Goal: Check status: Check status

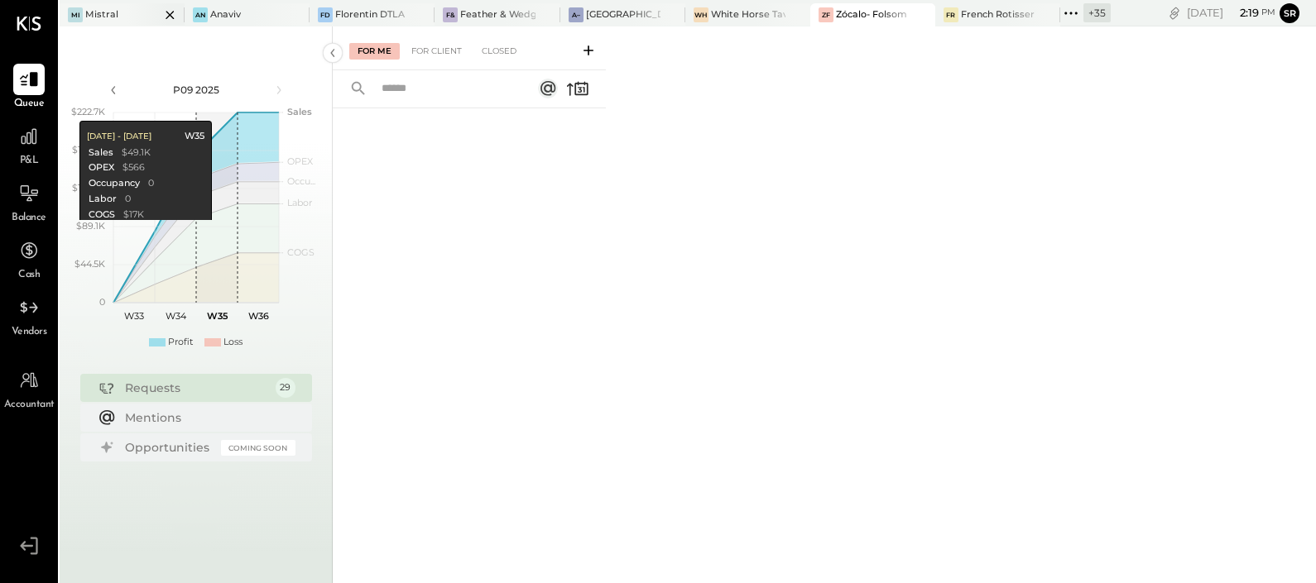
click at [119, 21] on div "Mi Mistral" at bounding box center [110, 14] width 100 height 15
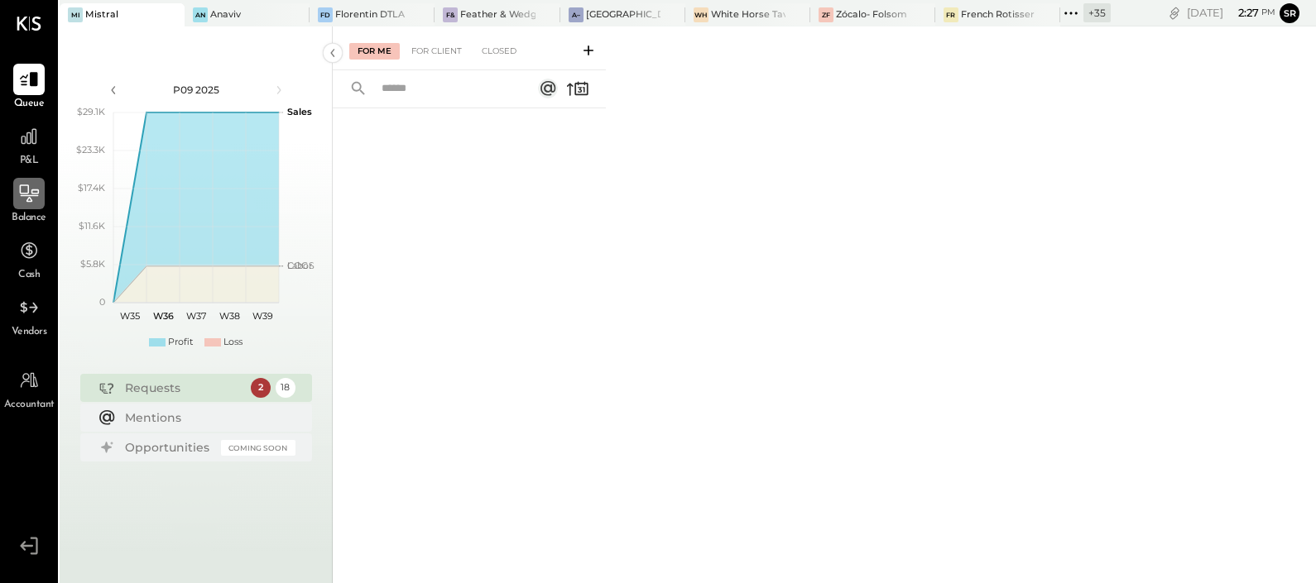
click at [34, 196] on icon at bounding box center [30, 196] width 18 height 2
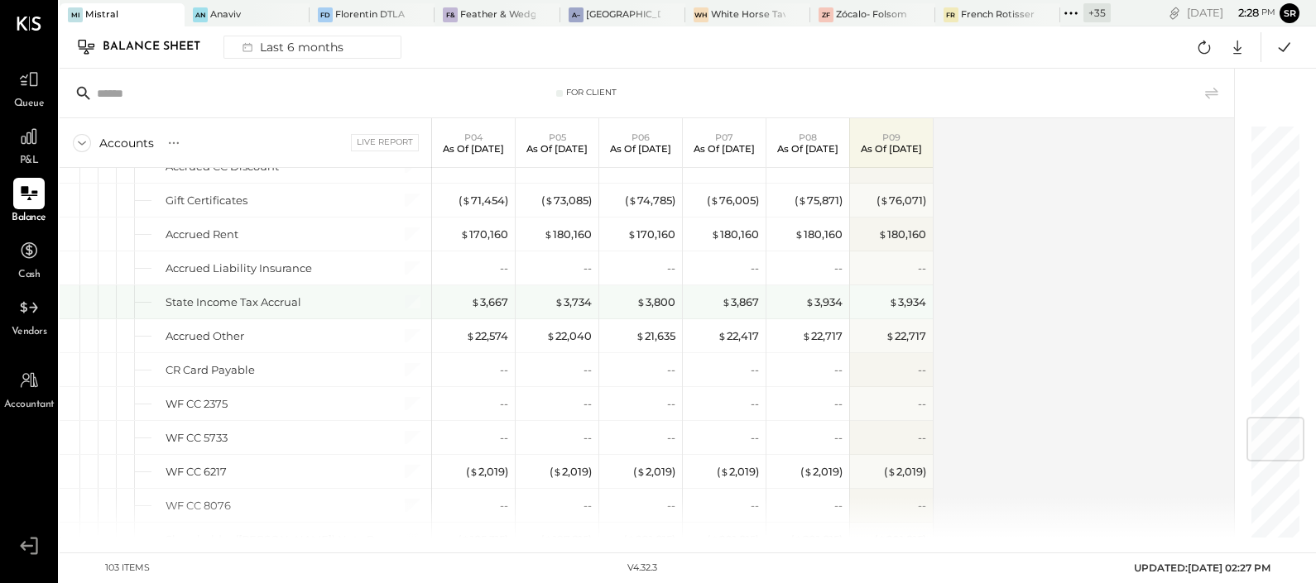
scroll to position [2322, 0]
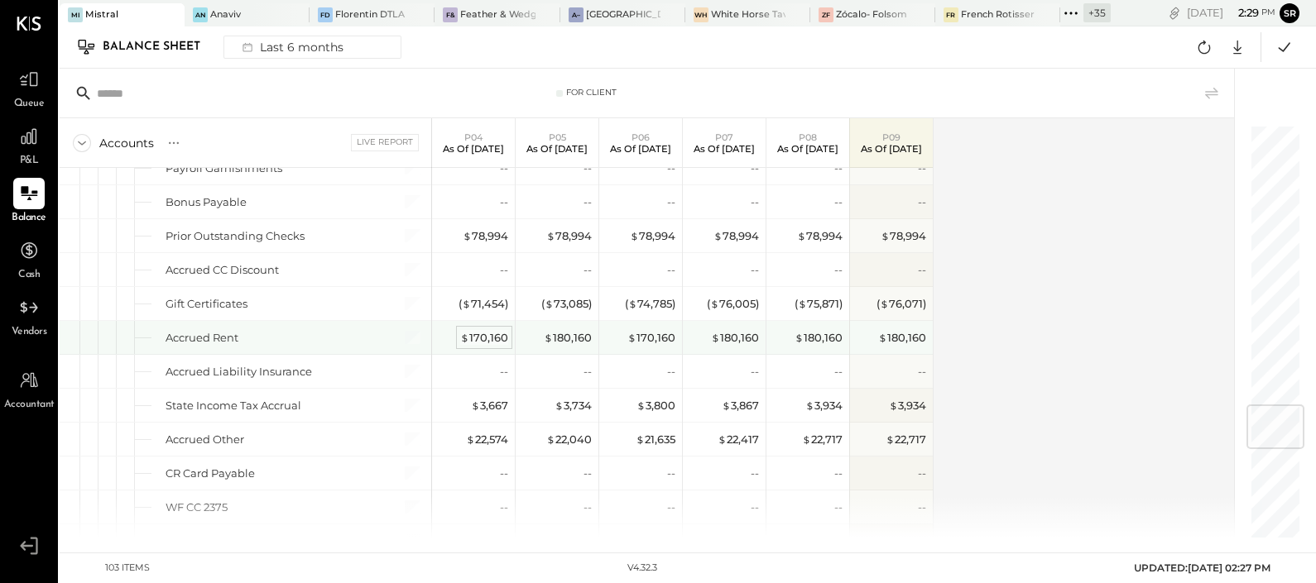
click at [488, 330] on div "$ 170,160" at bounding box center [484, 338] width 48 height 16
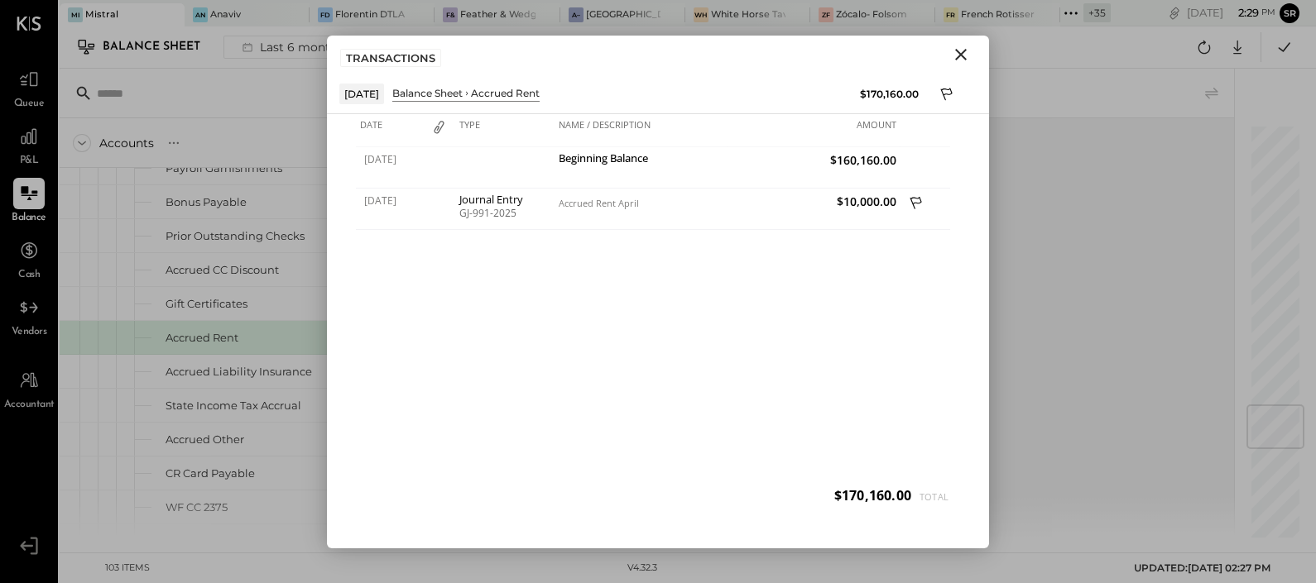
click at [961, 50] on icon "Close" at bounding box center [961, 55] width 20 height 20
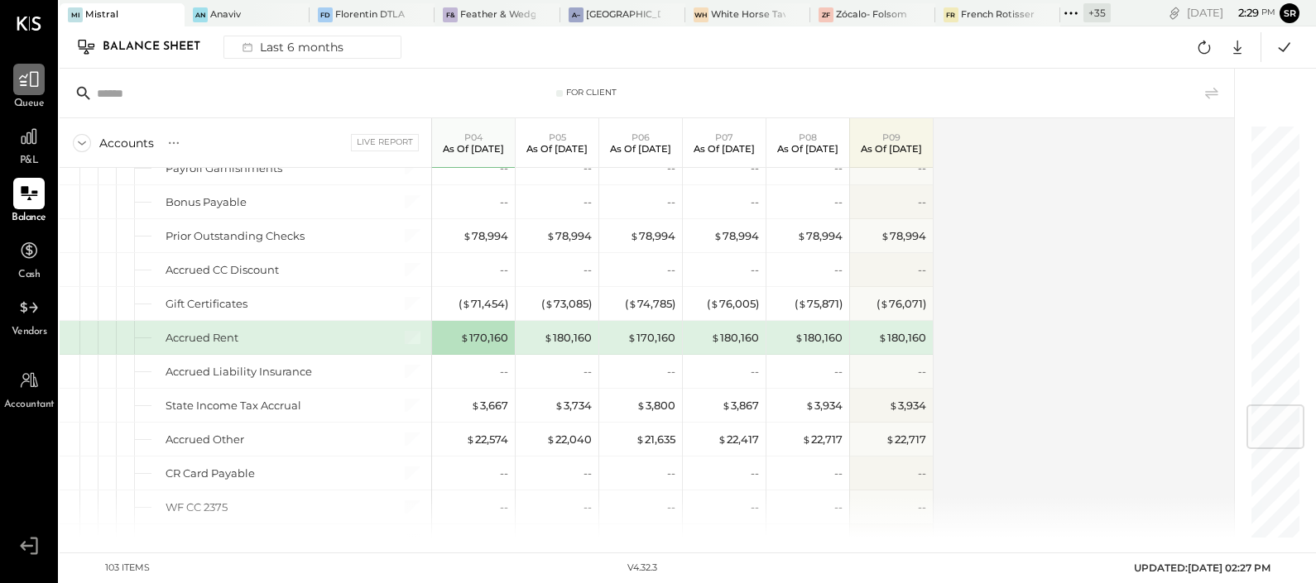
click at [25, 93] on div at bounding box center [28, 79] width 31 height 31
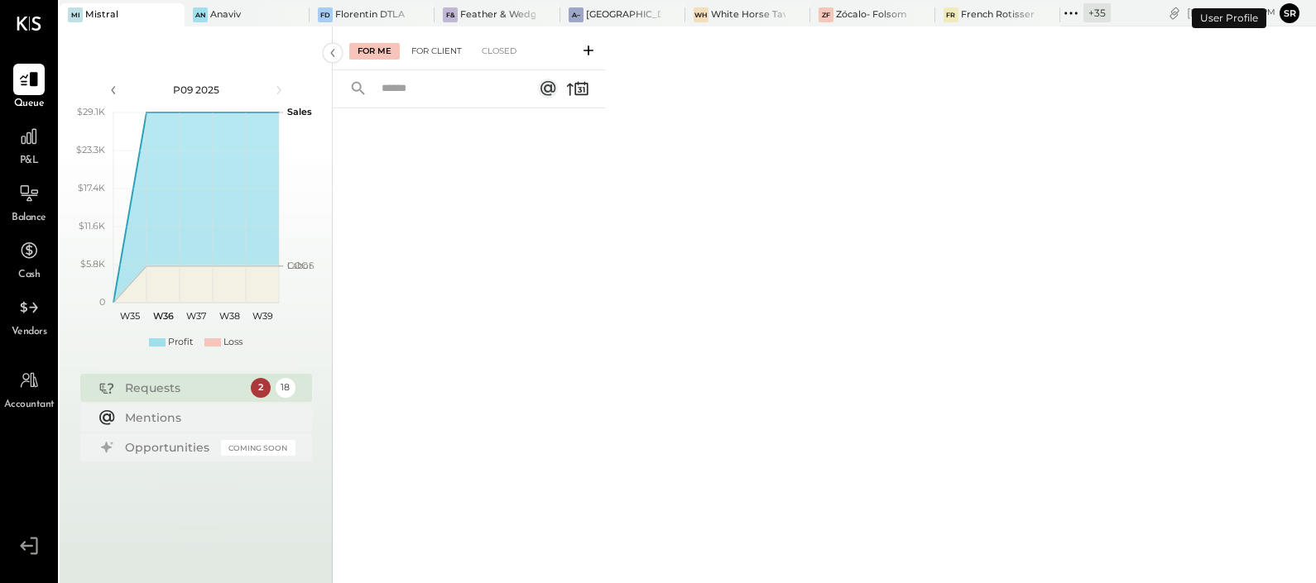
click at [439, 44] on div "For Client" at bounding box center [436, 51] width 67 height 17
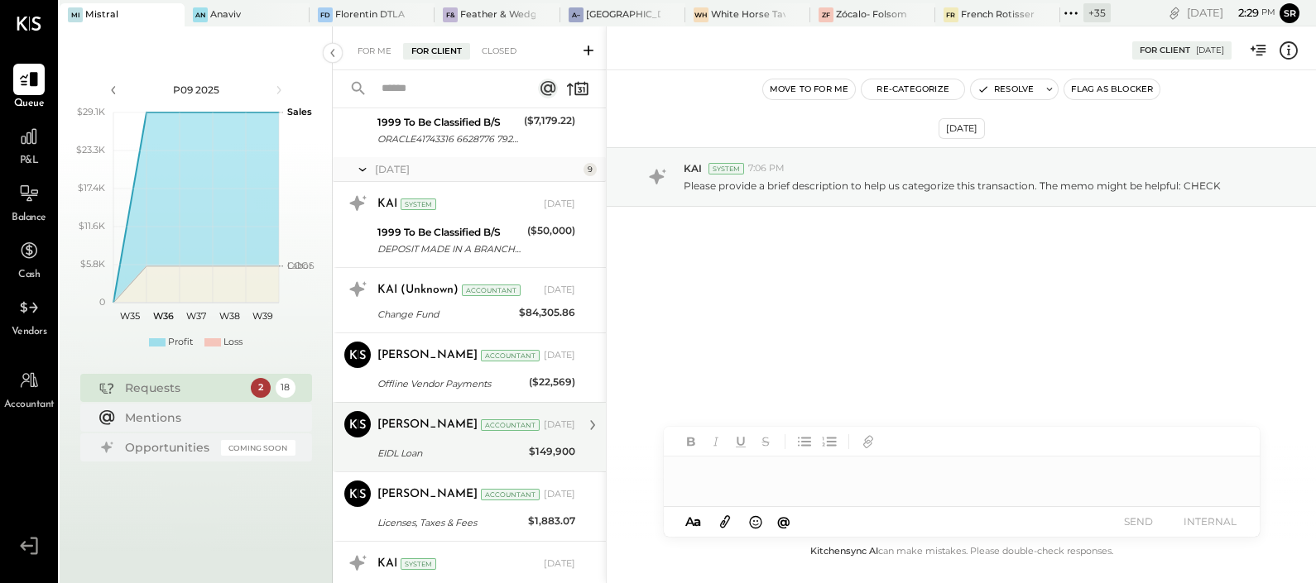
scroll to position [621, 0]
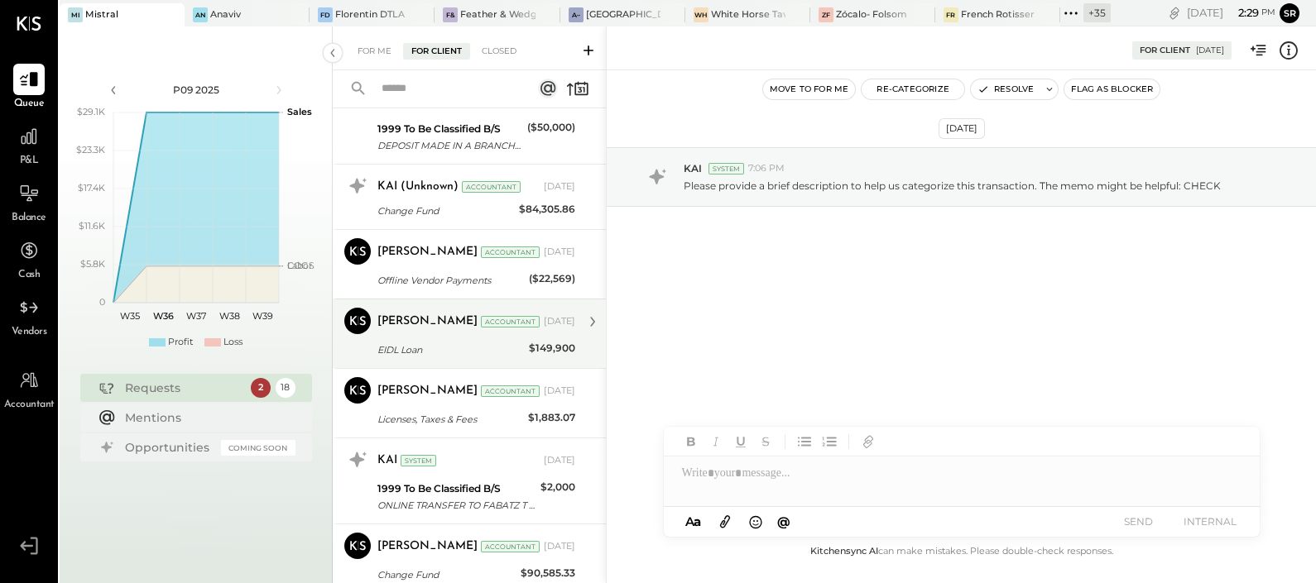
click at [442, 351] on div "EIDL Loan" at bounding box center [450, 350] width 146 height 17
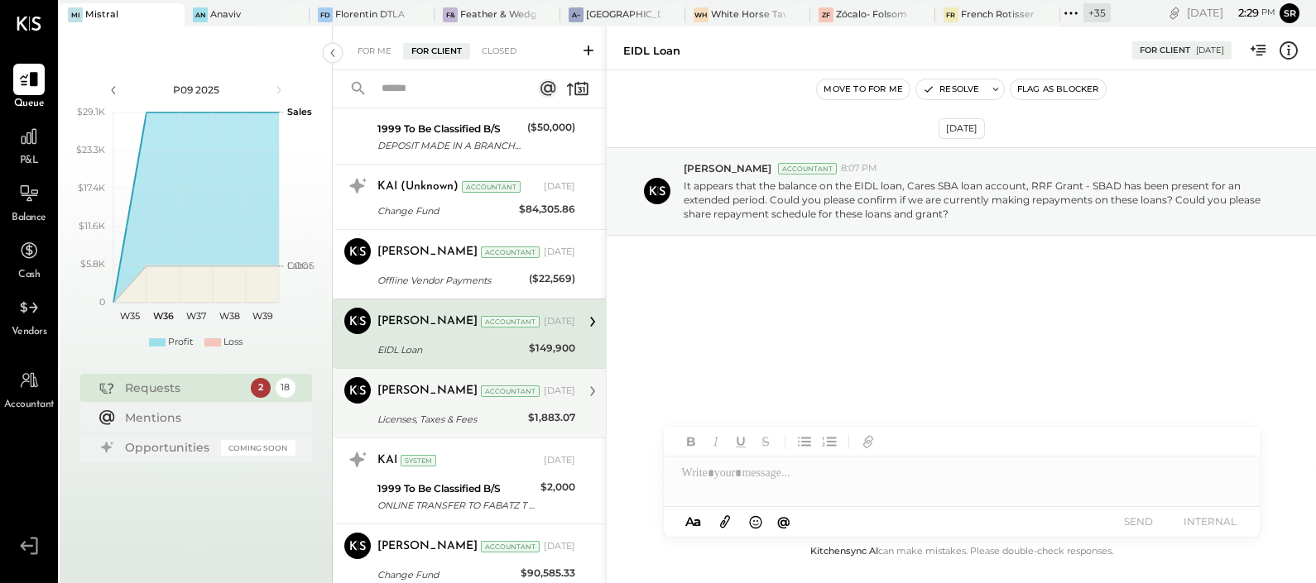
click at [440, 410] on div "Licenses, Taxes & Fees" at bounding box center [450, 420] width 146 height 20
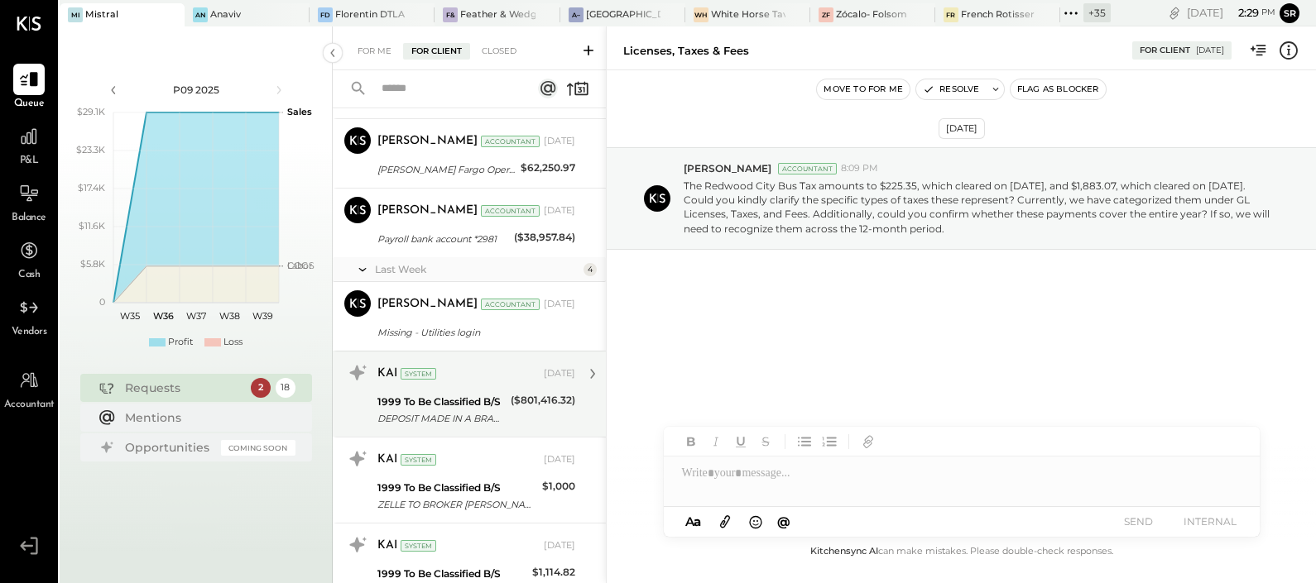
scroll to position [1063, 0]
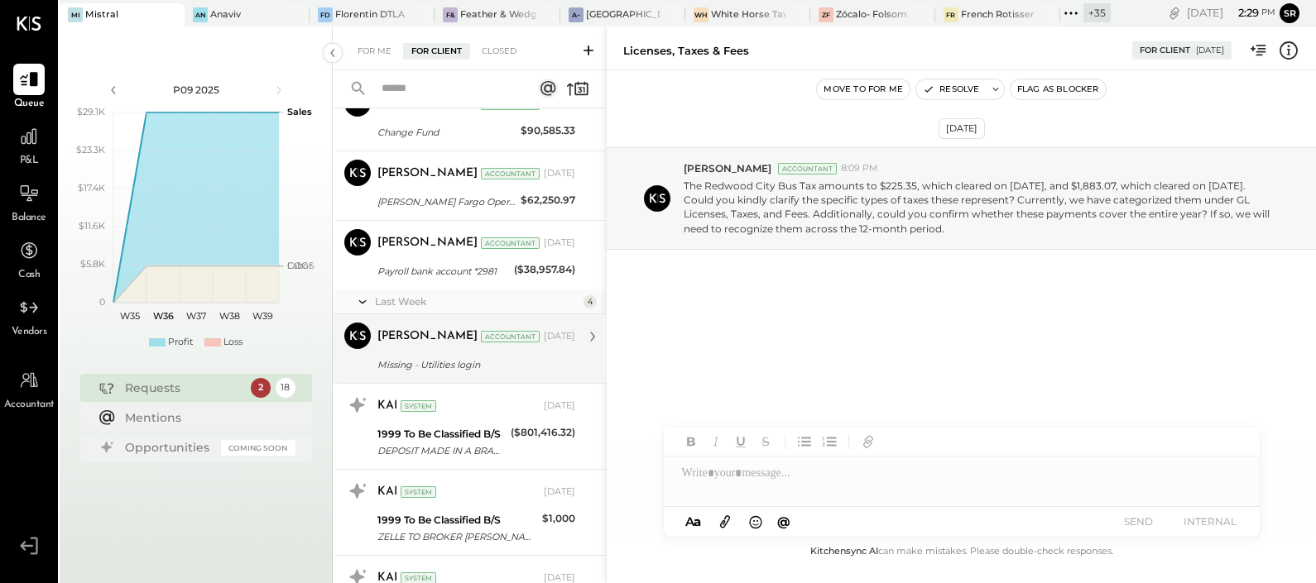
click at [421, 348] on div "[PERSON_NAME] Accountant [DATE] Missing - Utilities login Requested to please s…" at bounding box center [476, 349] width 198 height 52
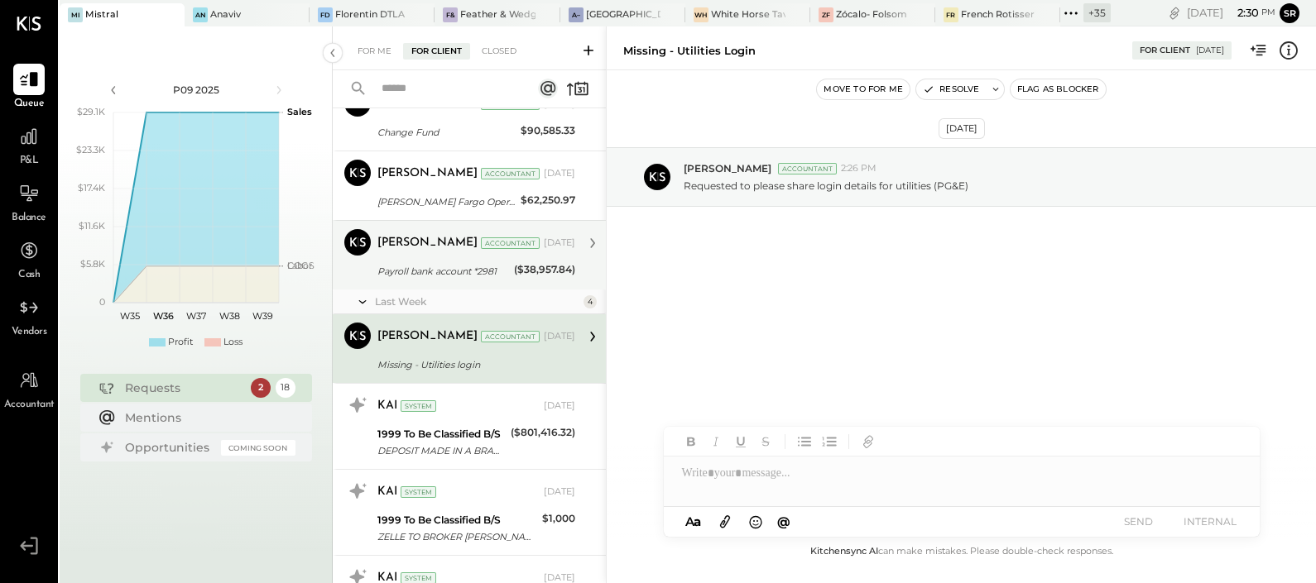
click at [440, 272] on div "Payroll bank account *2981" at bounding box center [443, 271] width 132 height 17
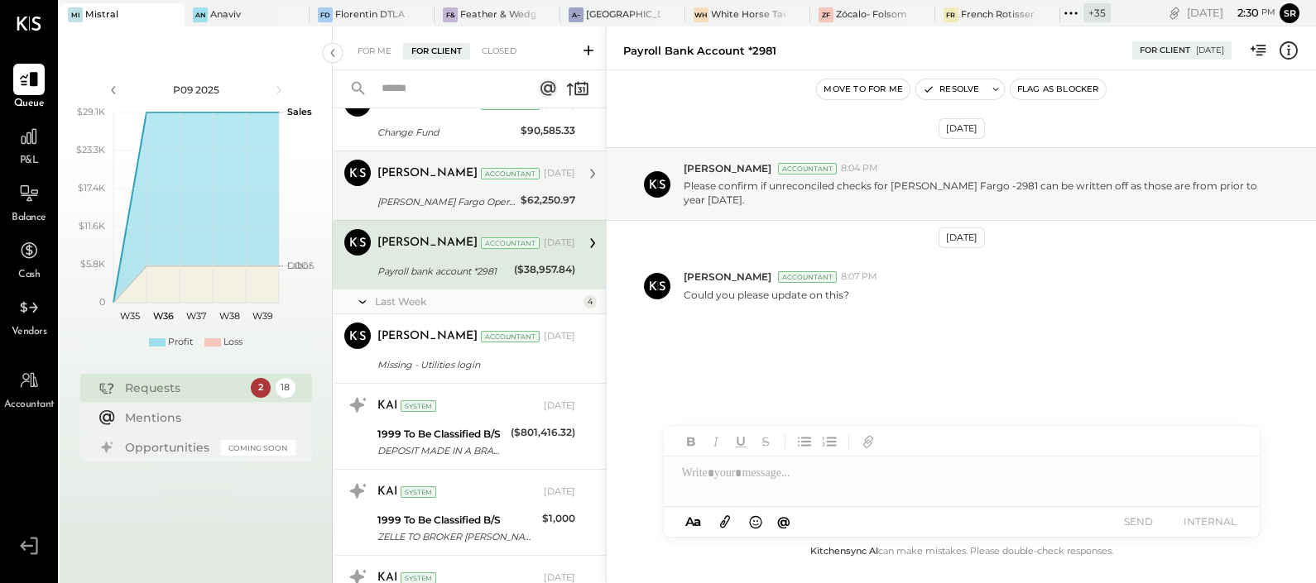
click at [466, 194] on div "[PERSON_NAME] Fargo Operating 5939" at bounding box center [446, 202] width 138 height 17
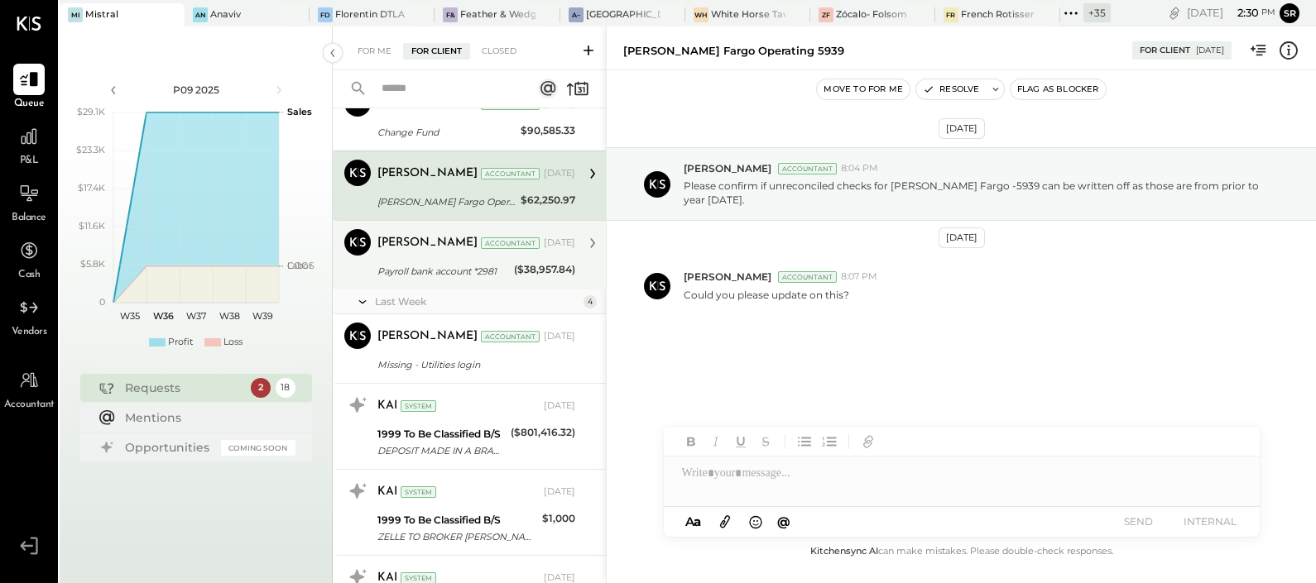
scroll to position [960, 0]
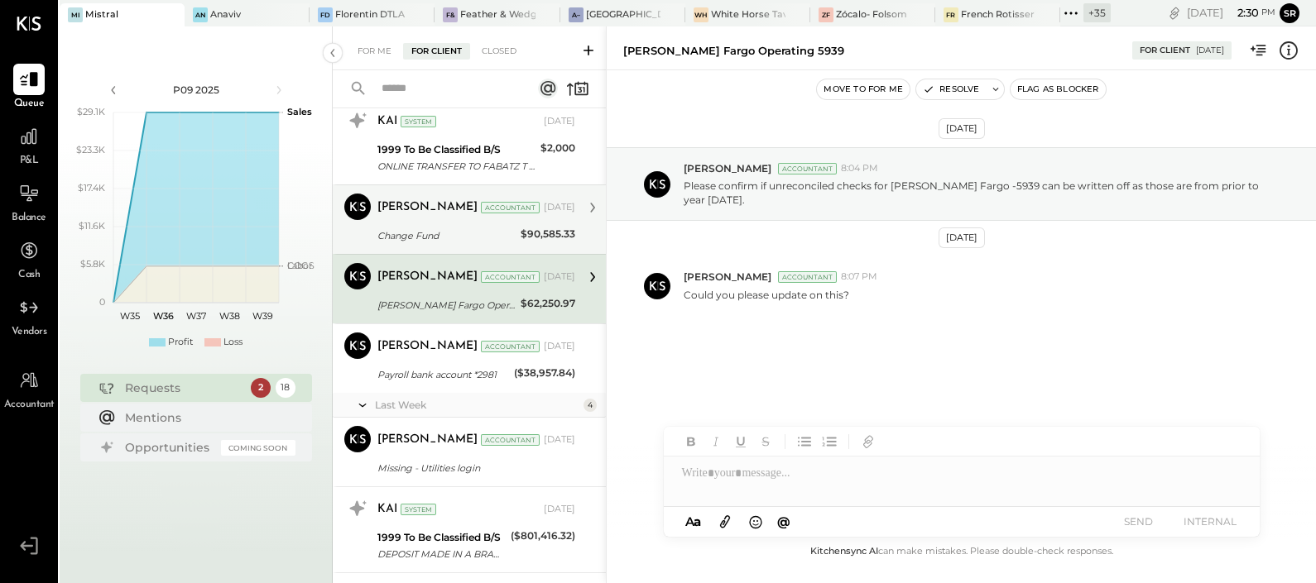
click at [430, 237] on div "Change Fund" at bounding box center [446, 236] width 138 height 17
